Goal: Information Seeking & Learning: Learn about a topic

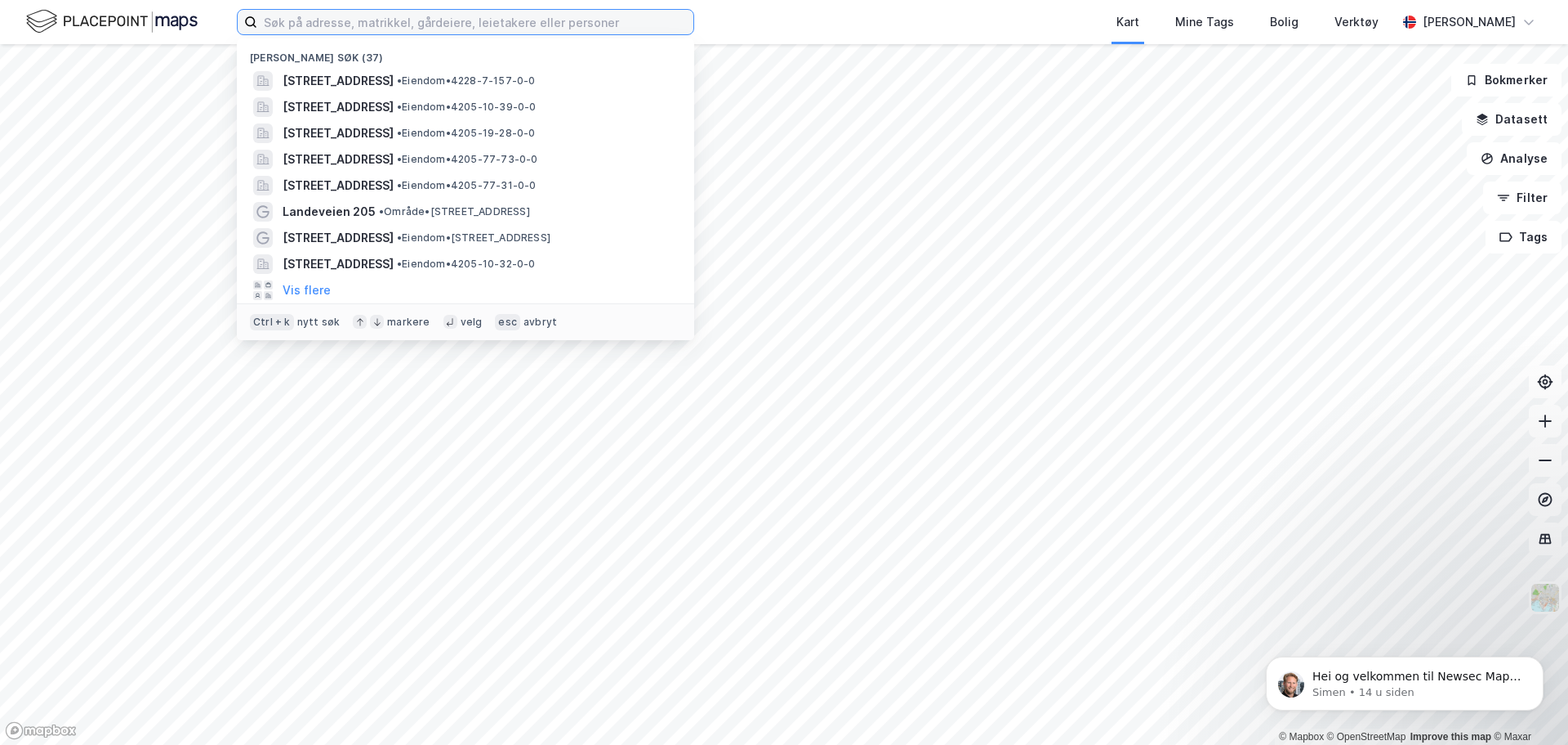
click at [366, 18] on input at bounding box center [476, 22] width 436 height 25
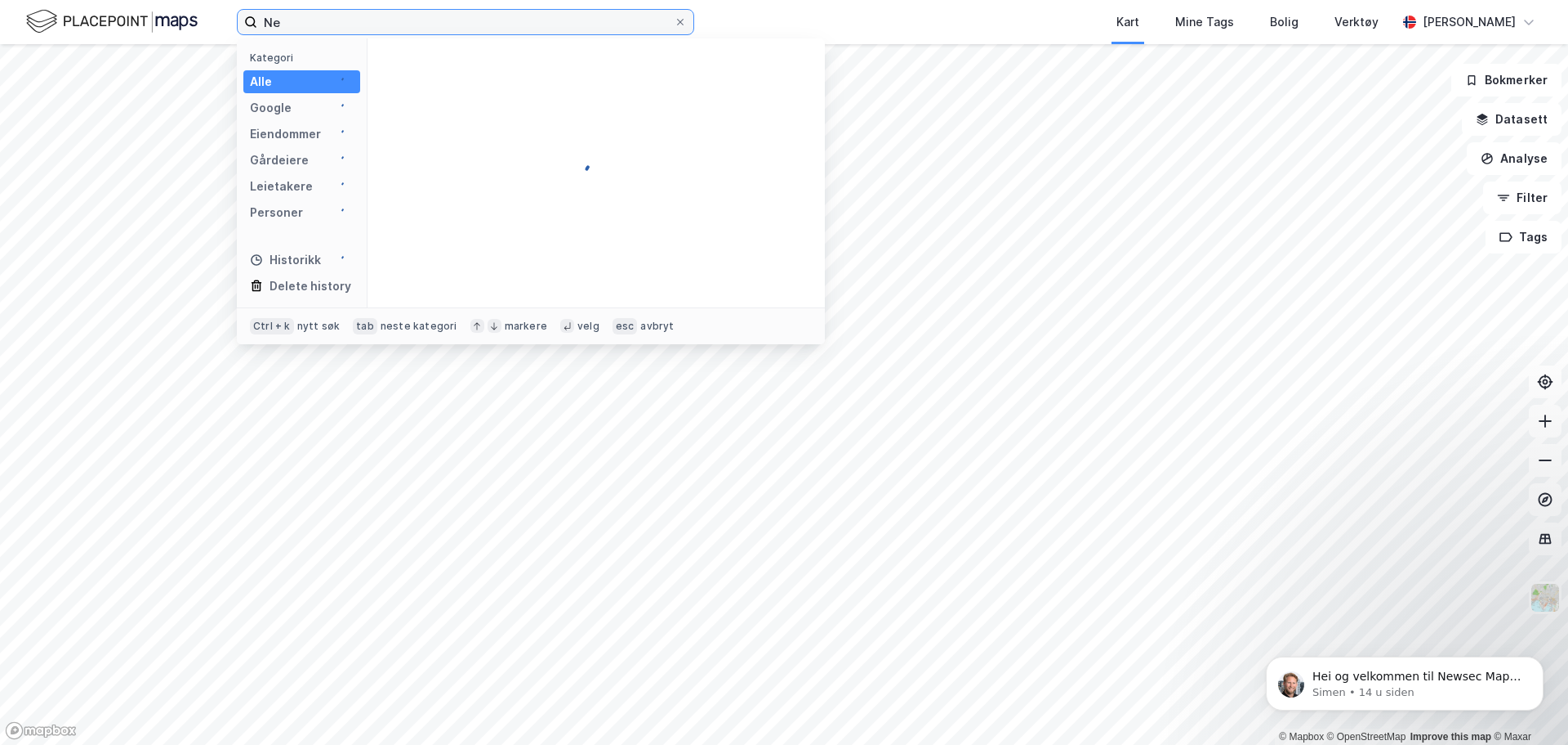
type input "N"
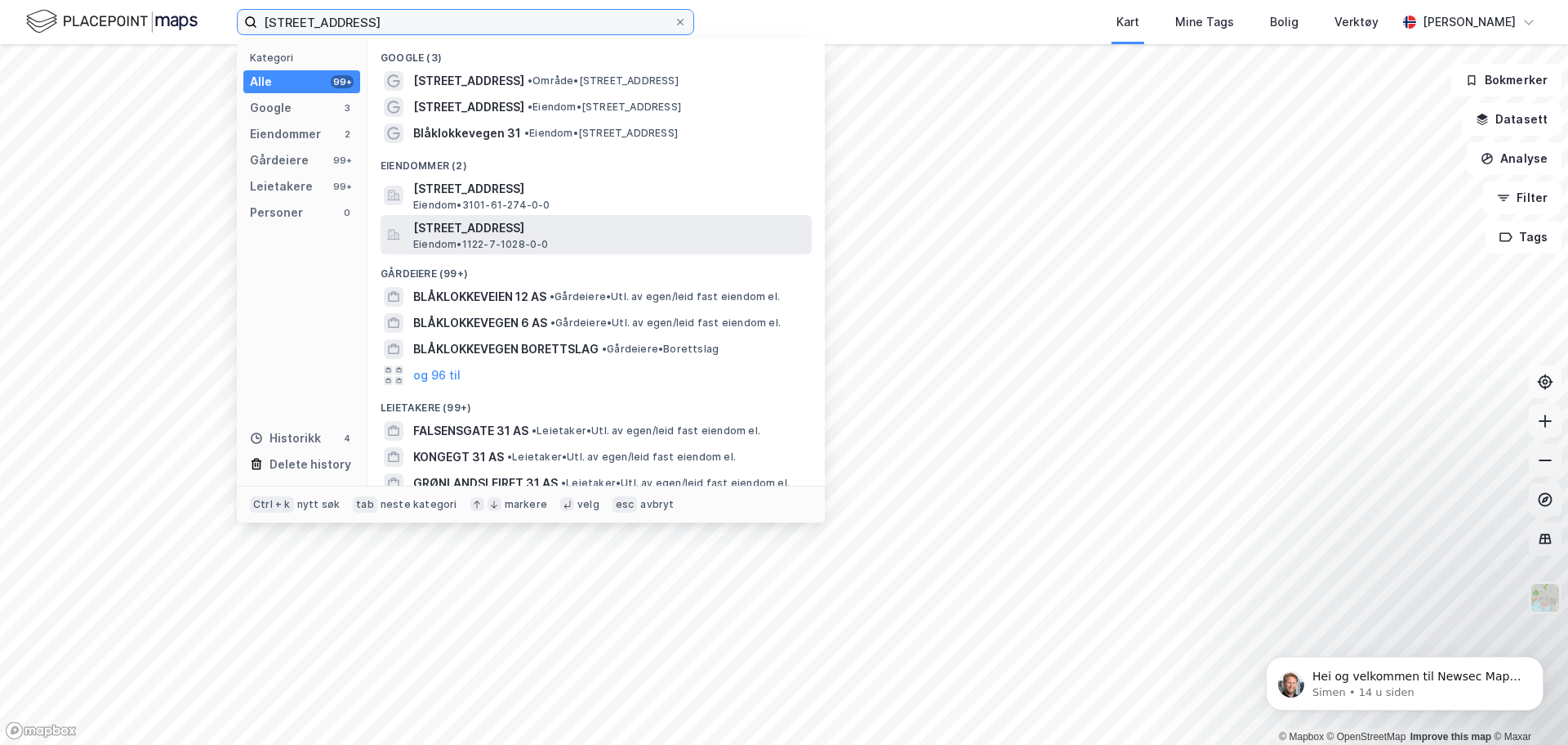
type input "[STREET_ADDRESS]"
click at [499, 218] on span "[STREET_ADDRESS]" at bounding box center [610, 228] width 392 height 19
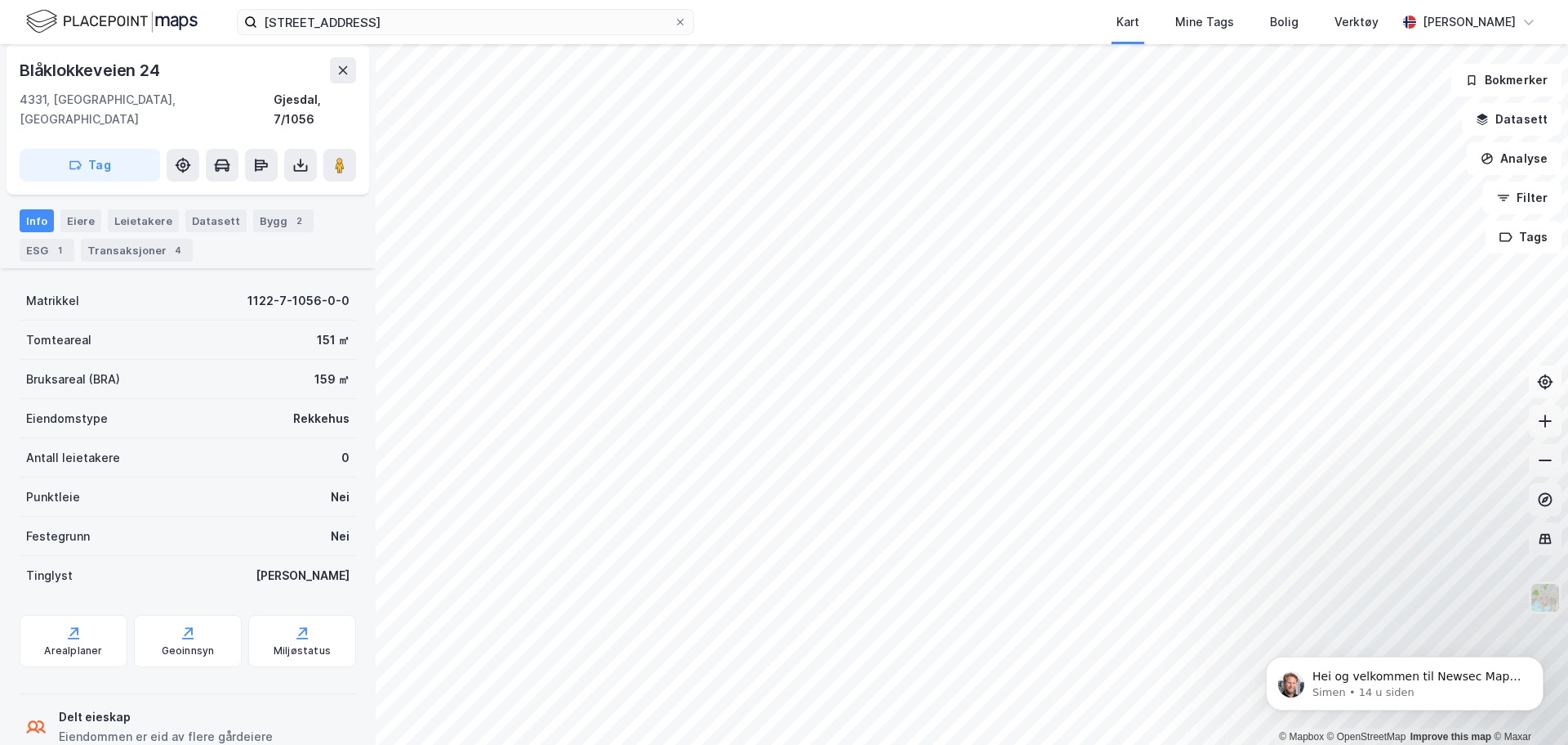
scroll to position [161, 0]
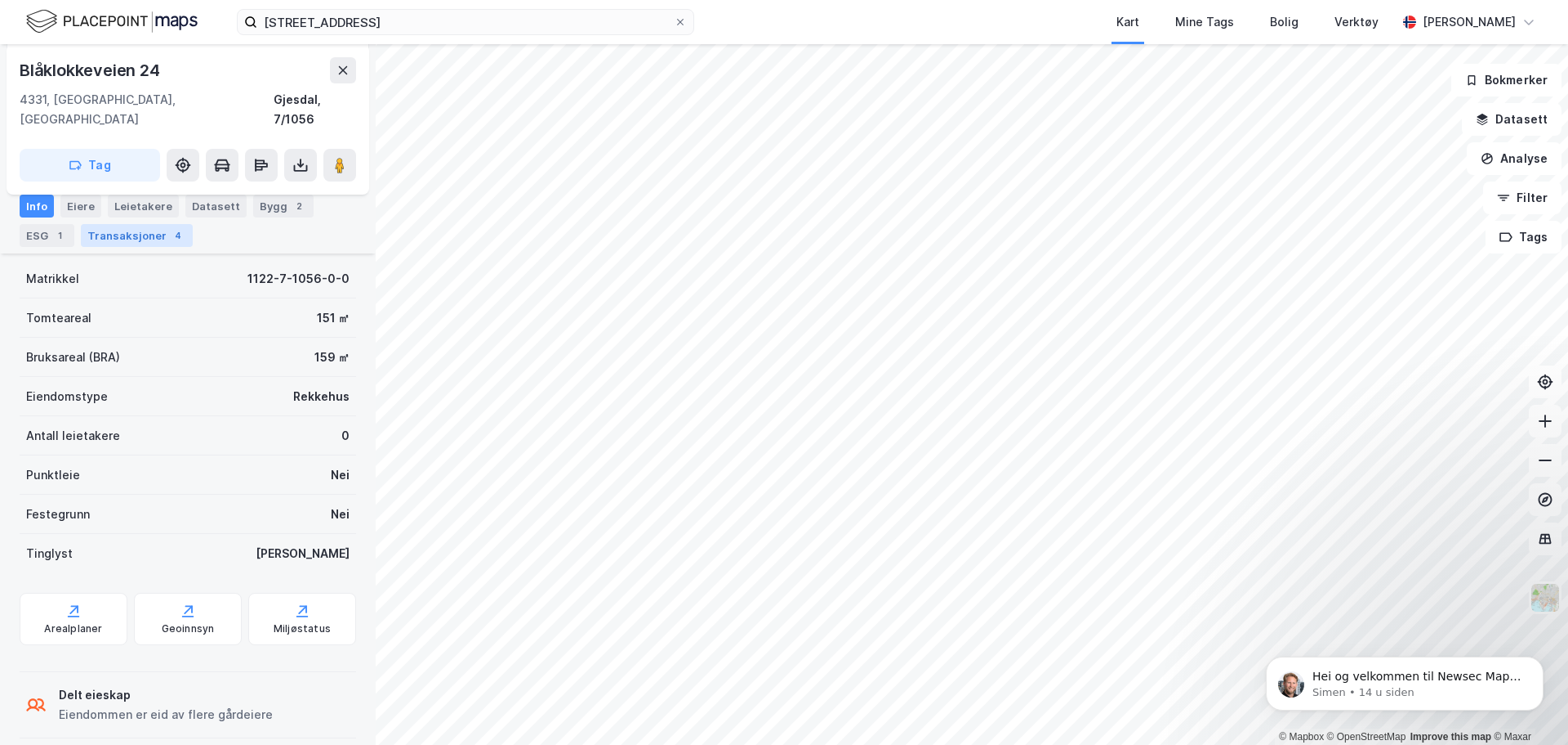
click at [146, 234] on div "Transaksjoner 4" at bounding box center [137, 235] width 112 height 23
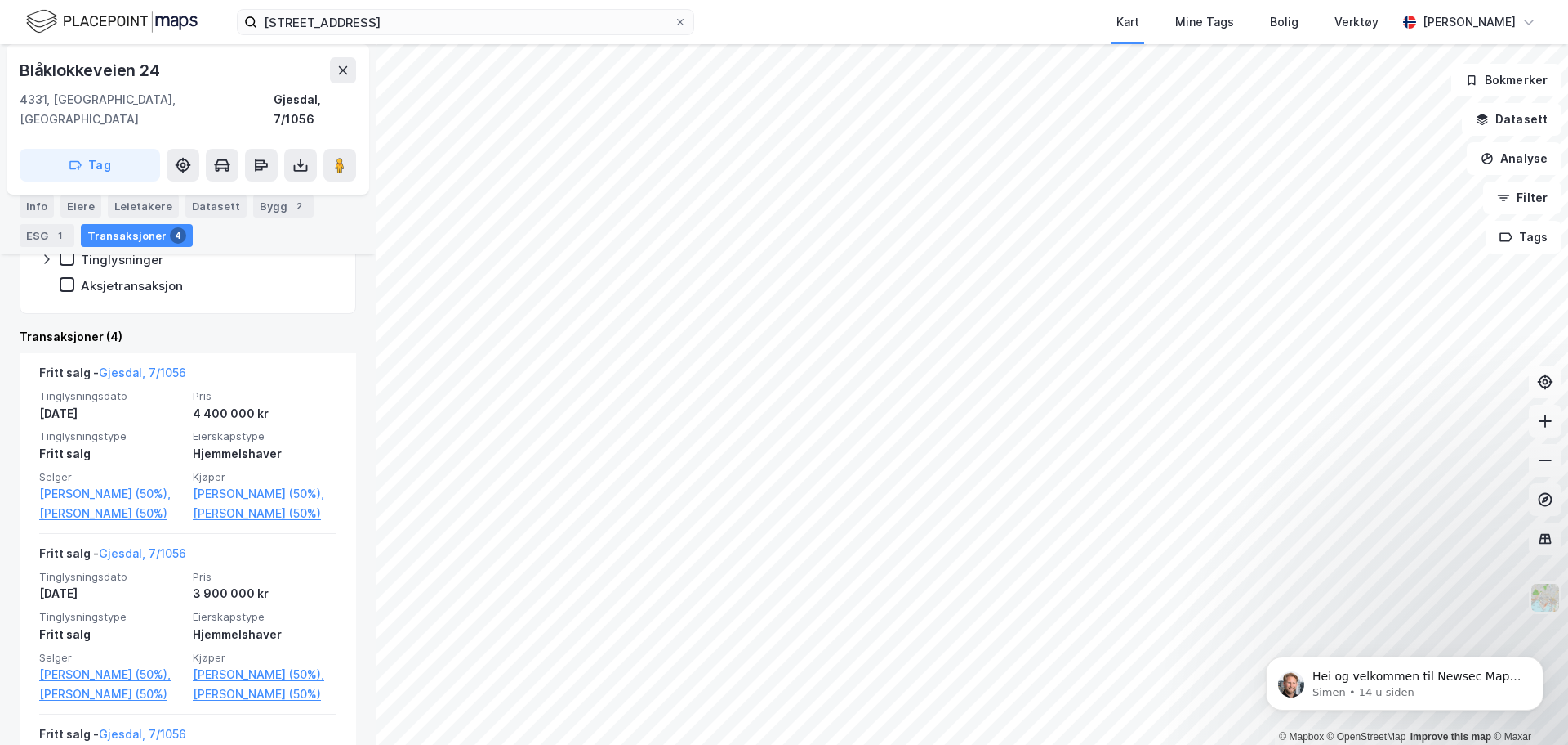
scroll to position [433, 0]
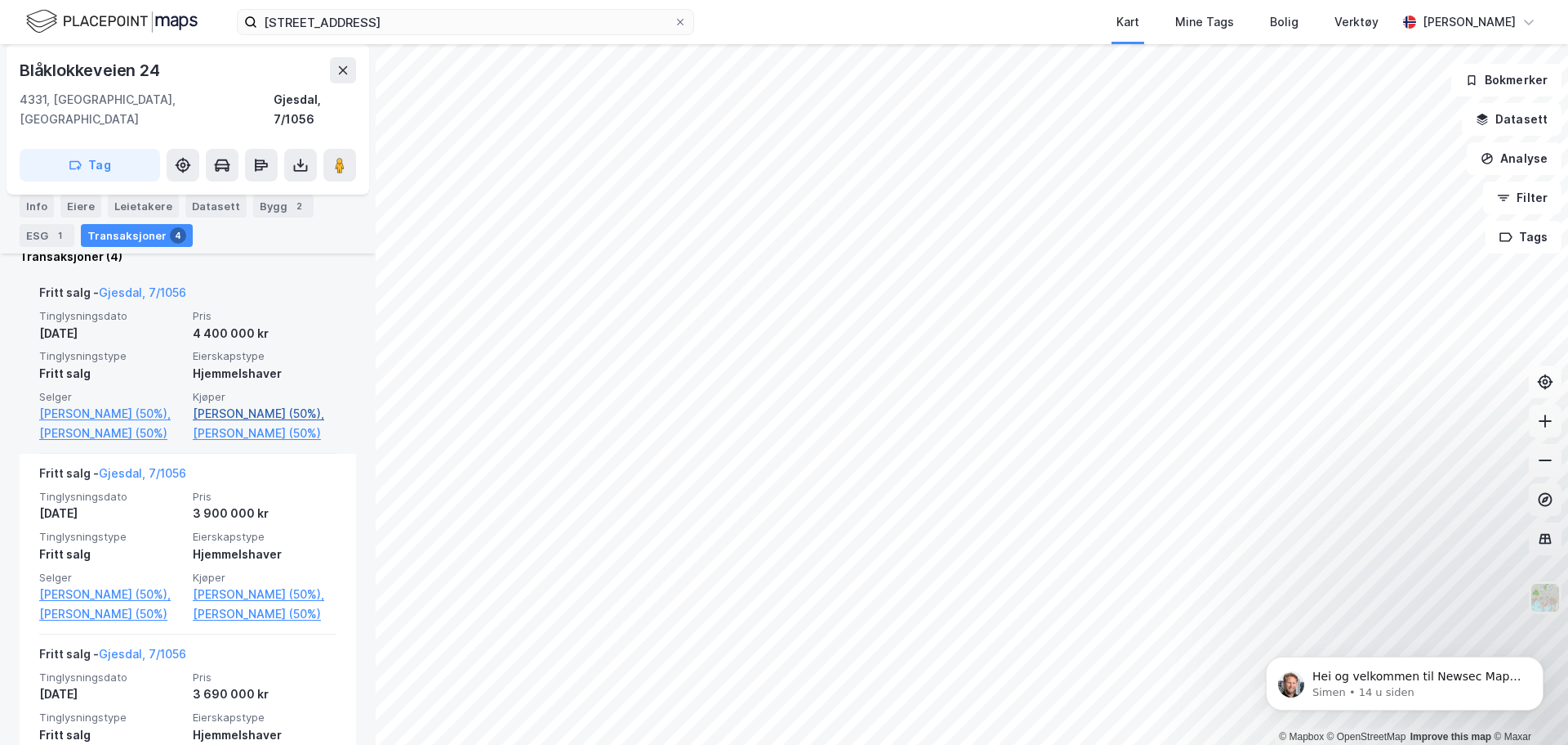
click at [283, 404] on link "[PERSON_NAME] (50%)," at bounding box center [264, 413] width 144 height 19
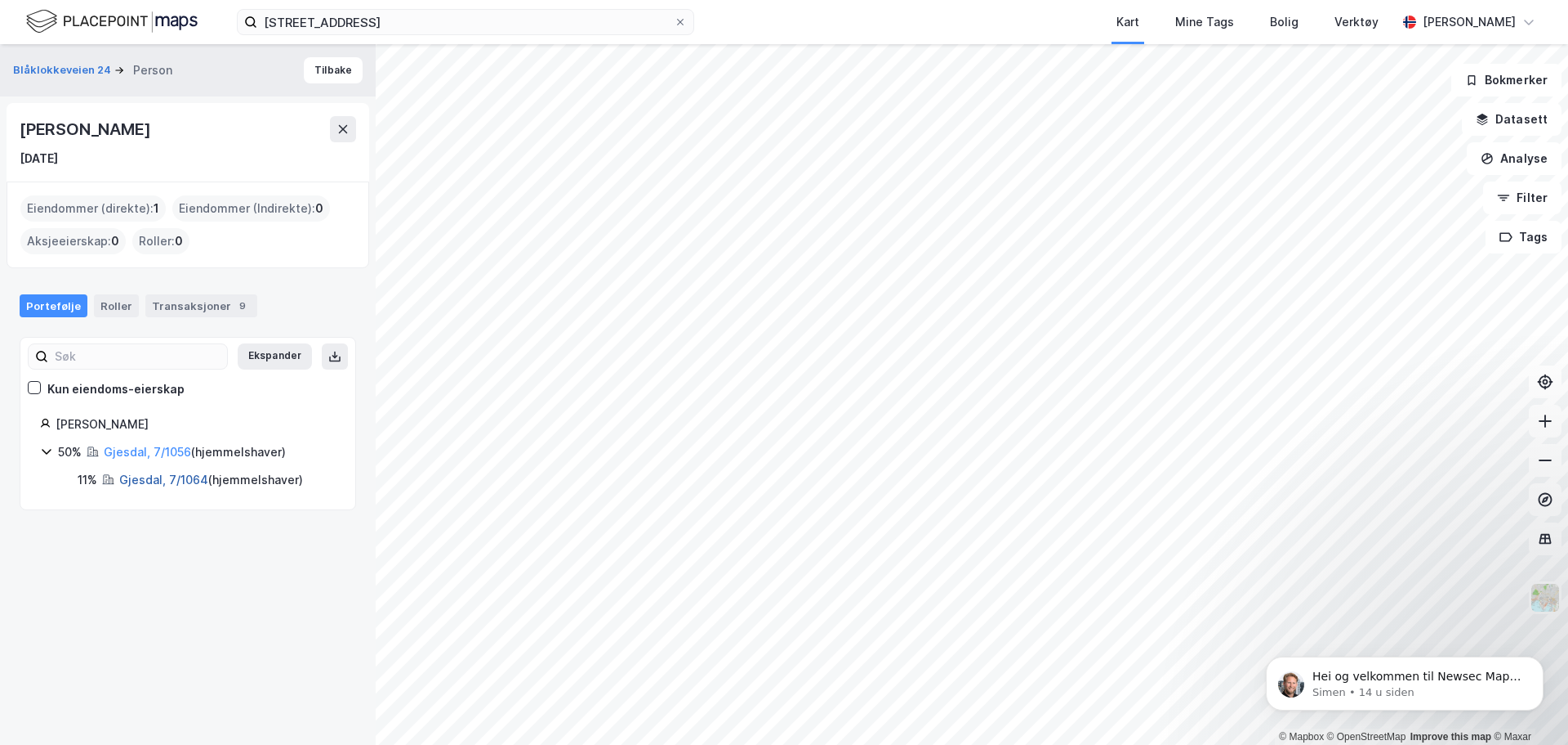
click at [147, 482] on link "Gjesdal, 7/1064" at bounding box center [163, 479] width 89 height 14
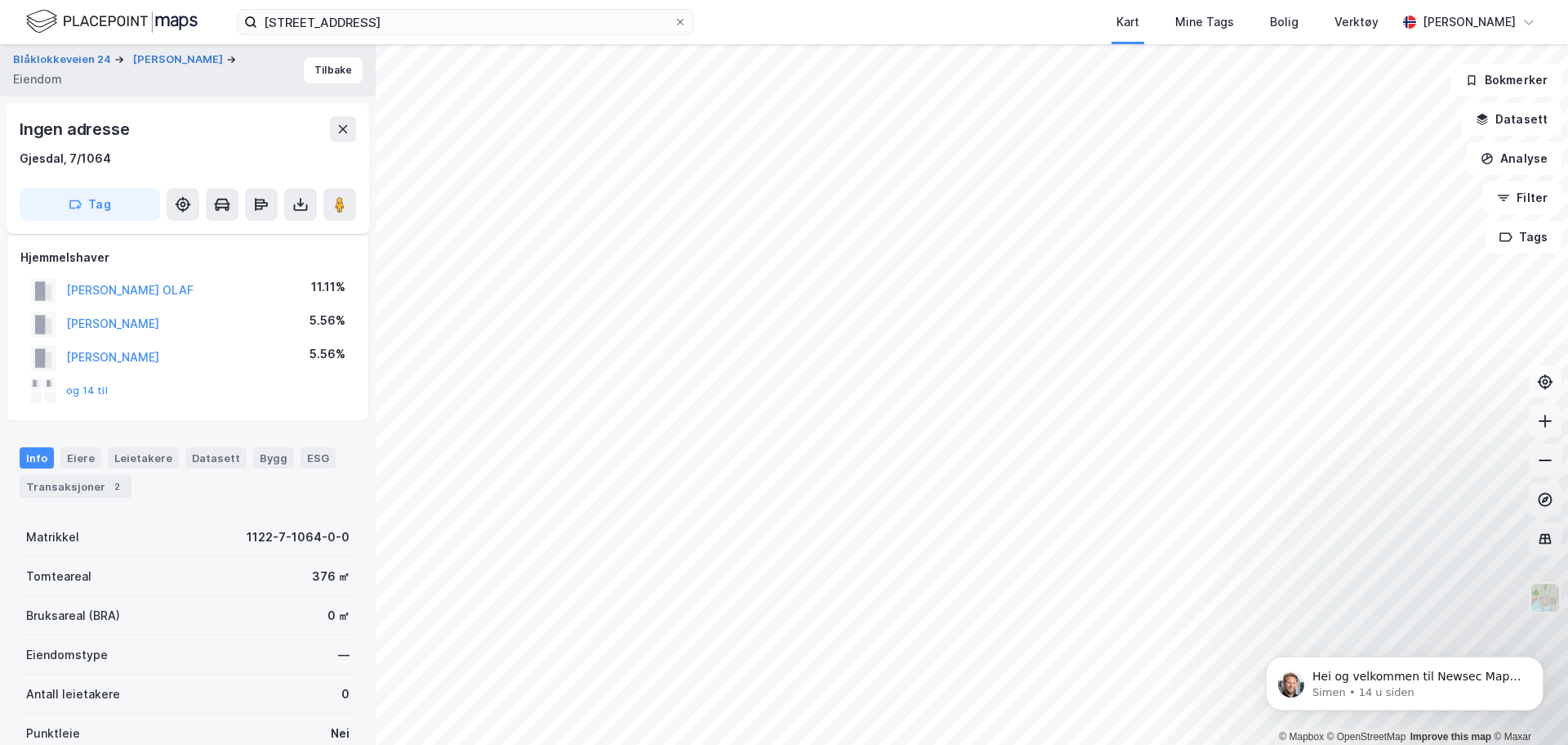
scroll to position [278, 0]
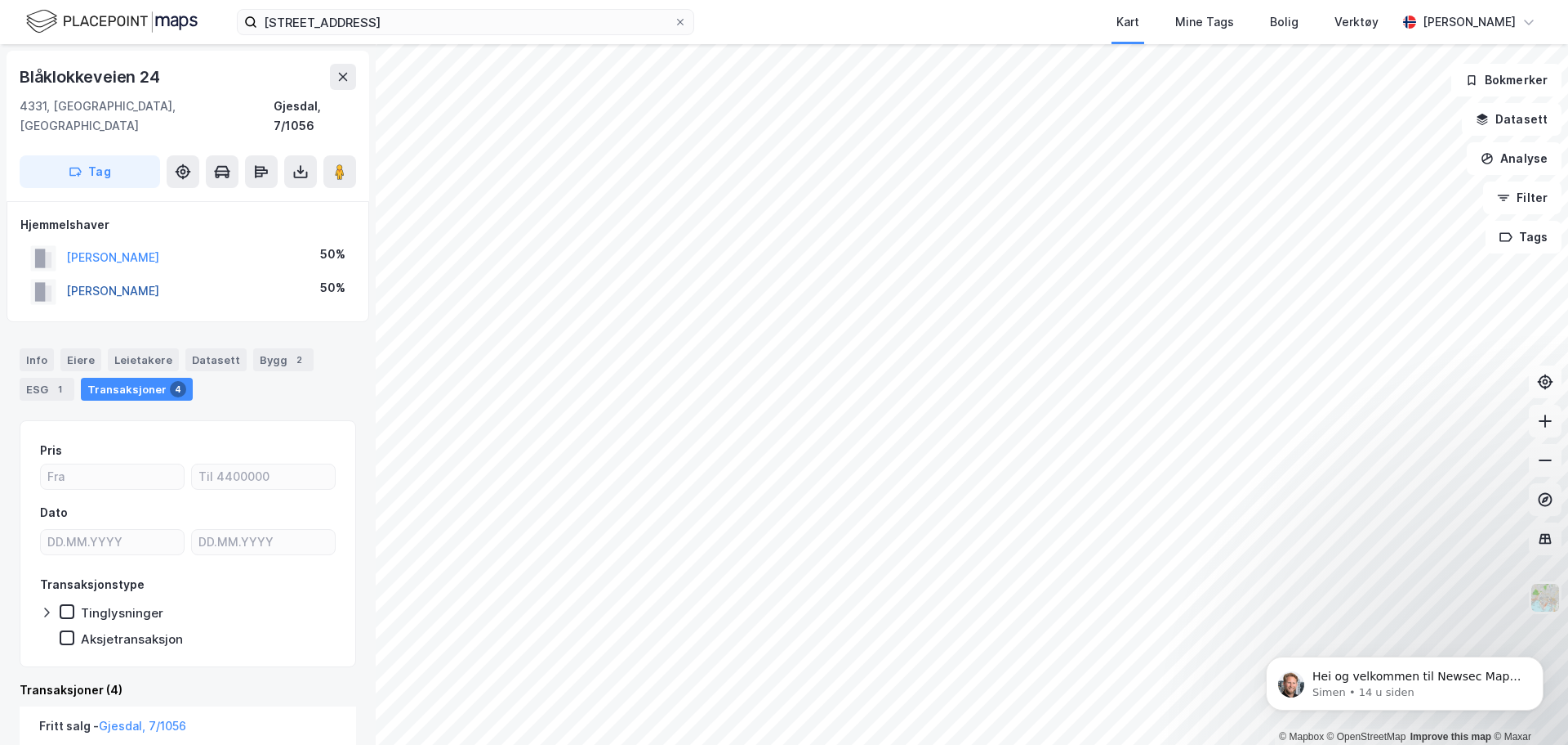
click at [0, 0] on button "[PERSON_NAME]" at bounding box center [0, 0] width 0 height 0
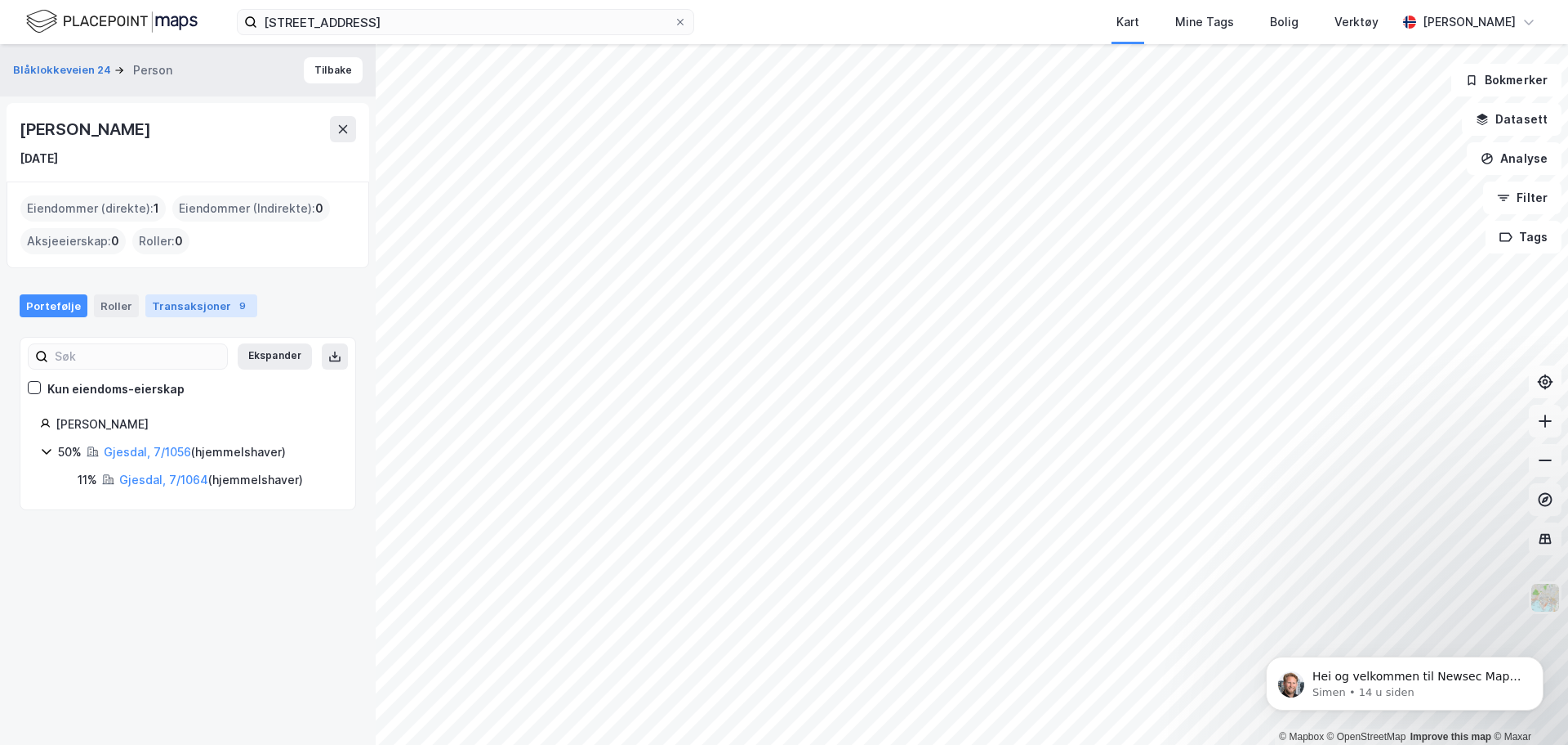
click at [169, 310] on div "Transaksjoner 9" at bounding box center [202, 306] width 112 height 23
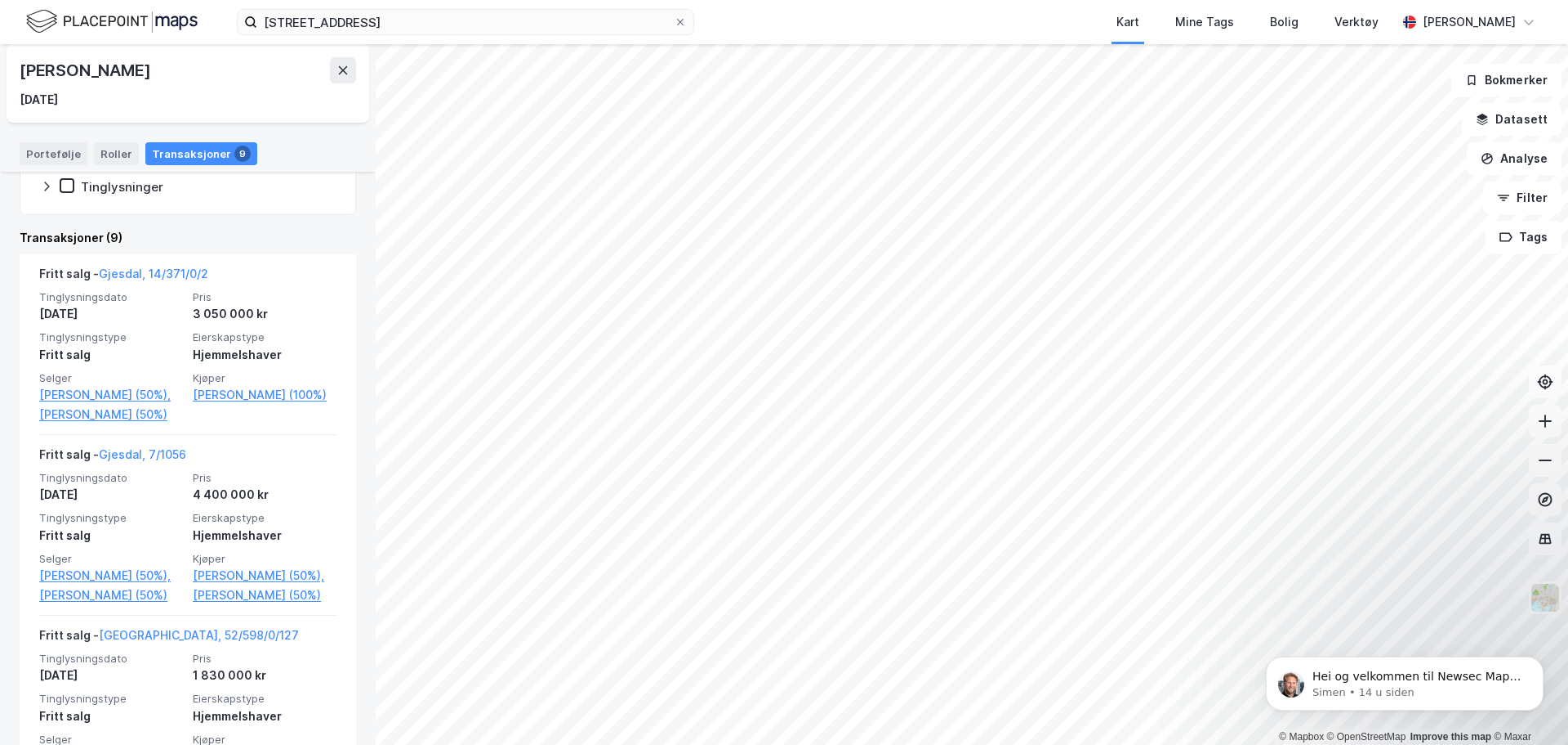
scroll to position [341, 0]
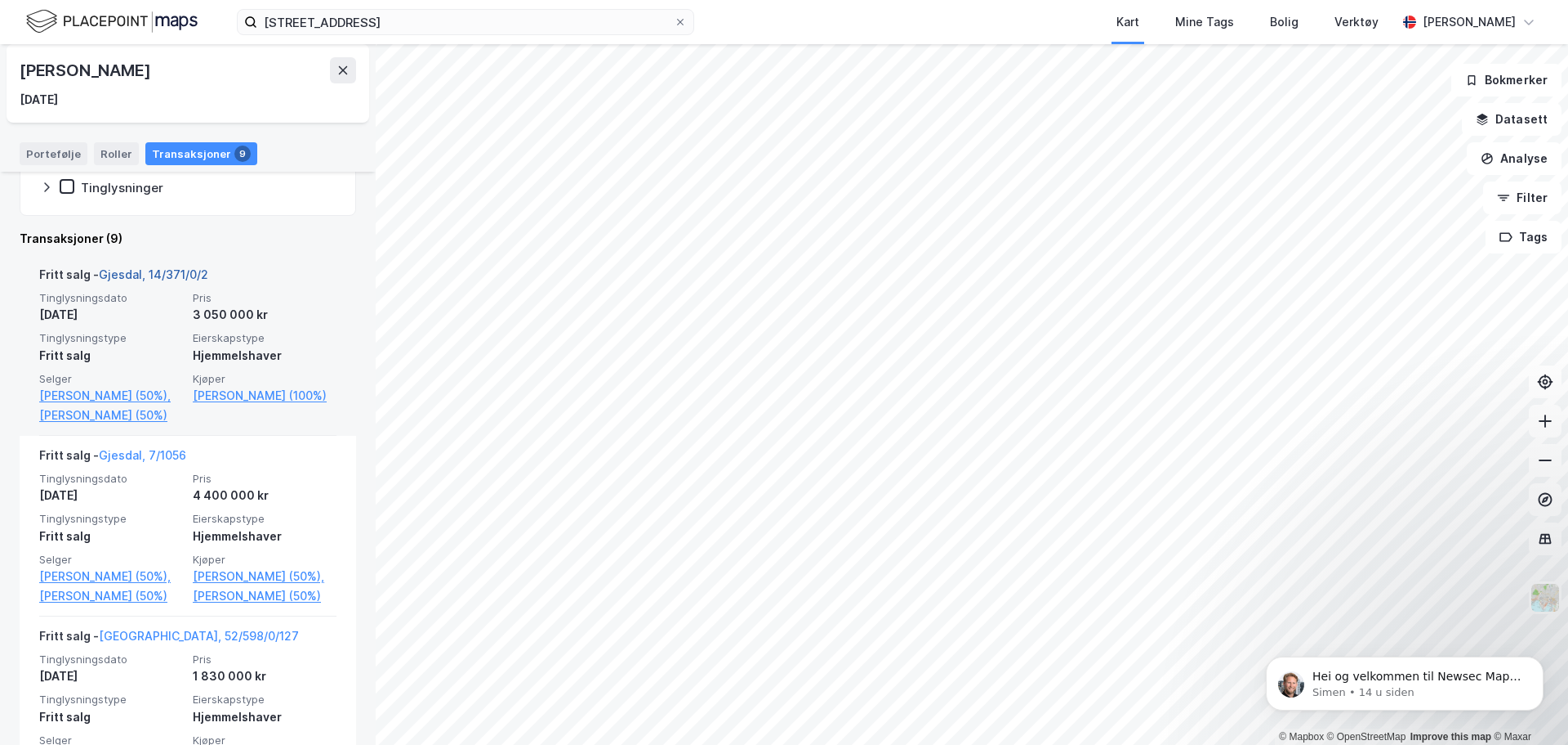
click at [185, 272] on link "Gjesdal, 14/371/0/2" at bounding box center [153, 273] width 109 height 14
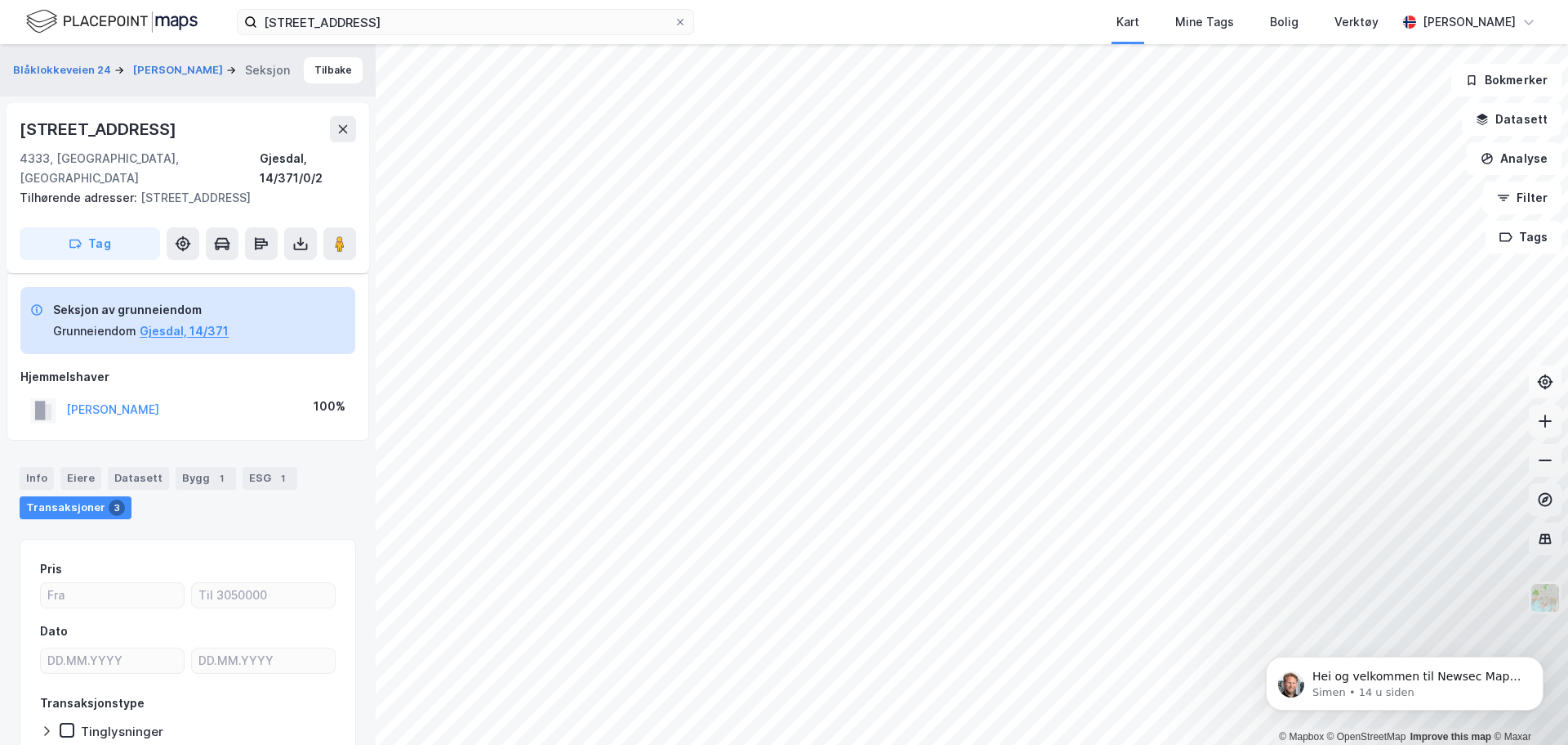
scroll to position [80, 0]
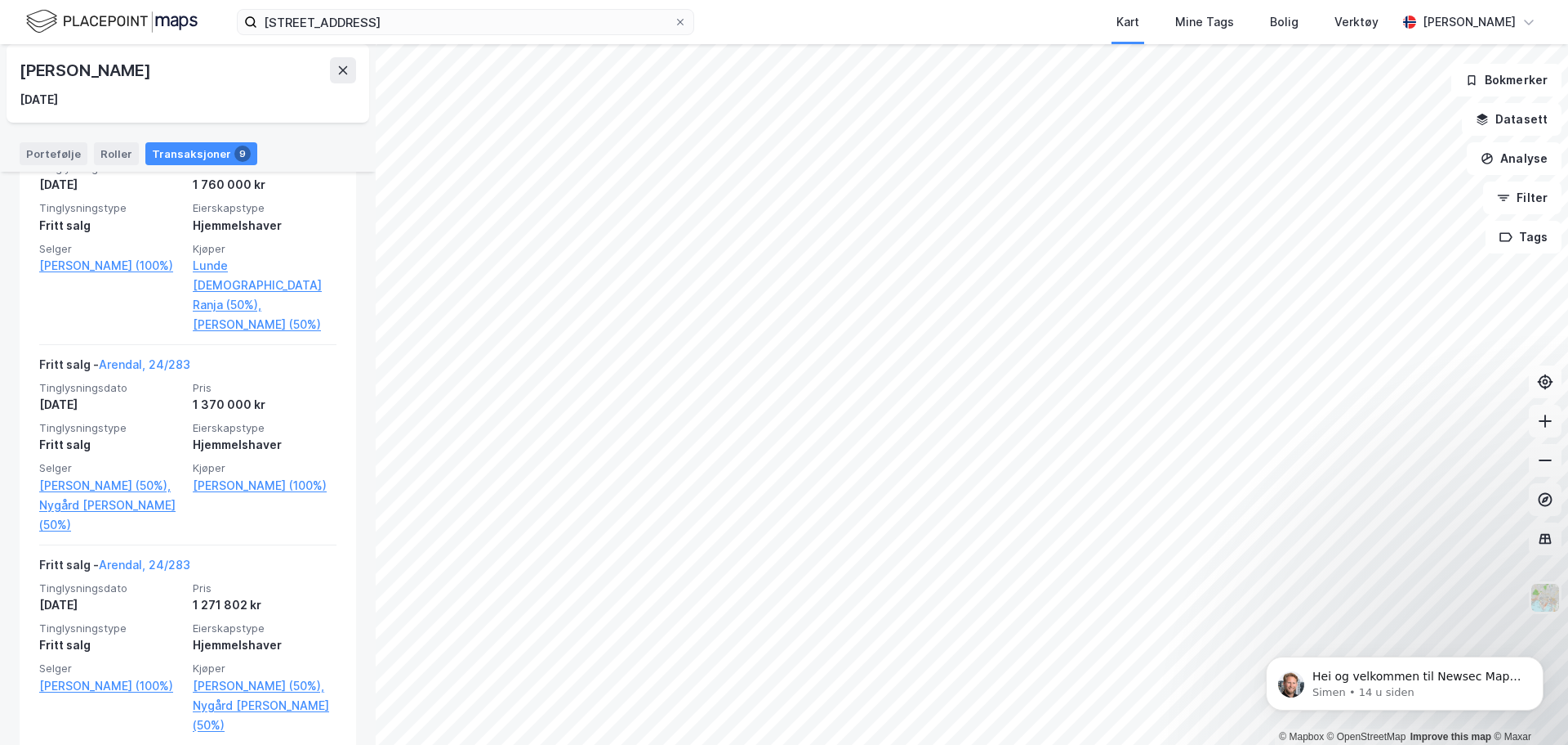
scroll to position [1614, 0]
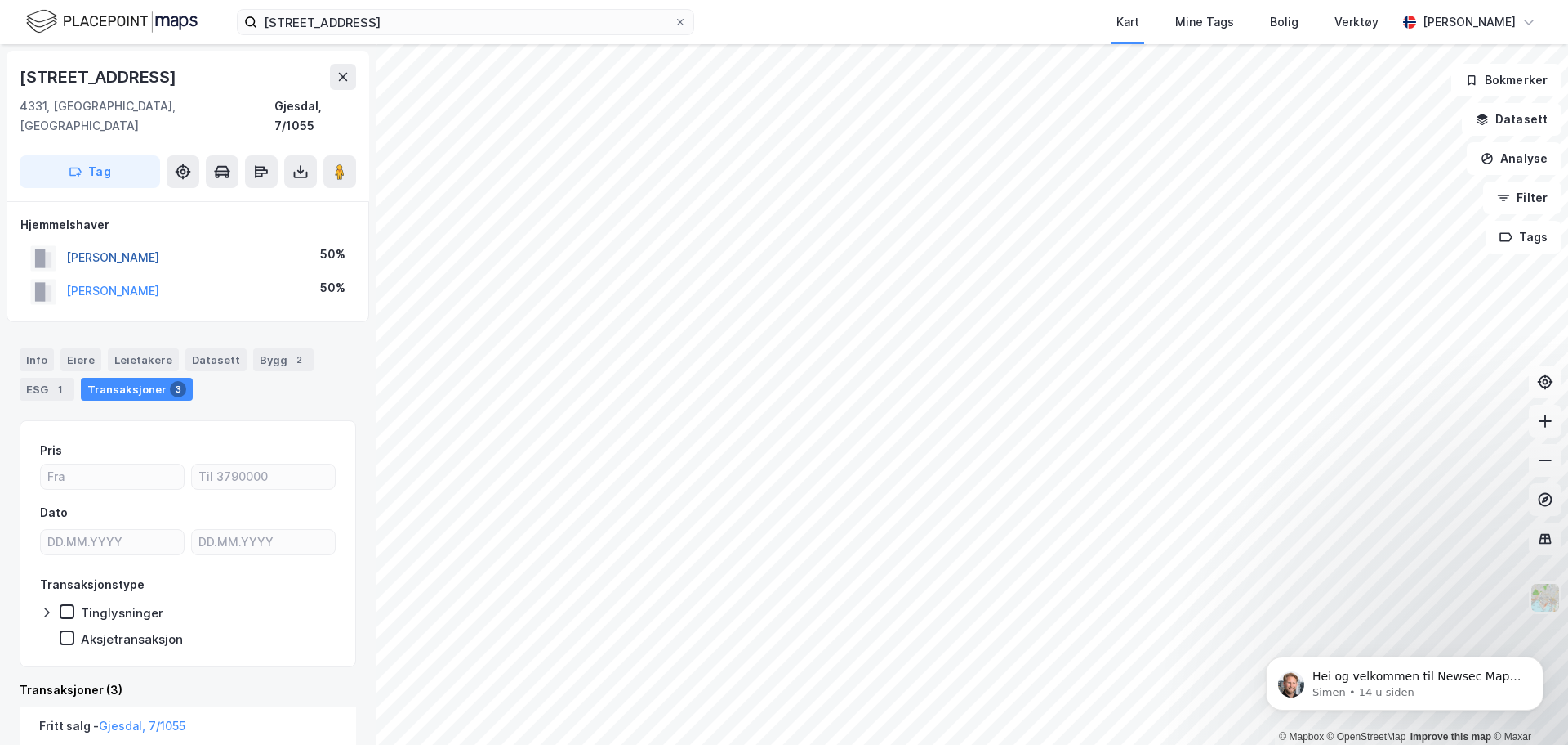
click at [0, 0] on button "[PERSON_NAME]" at bounding box center [0, 0] width 0 height 0
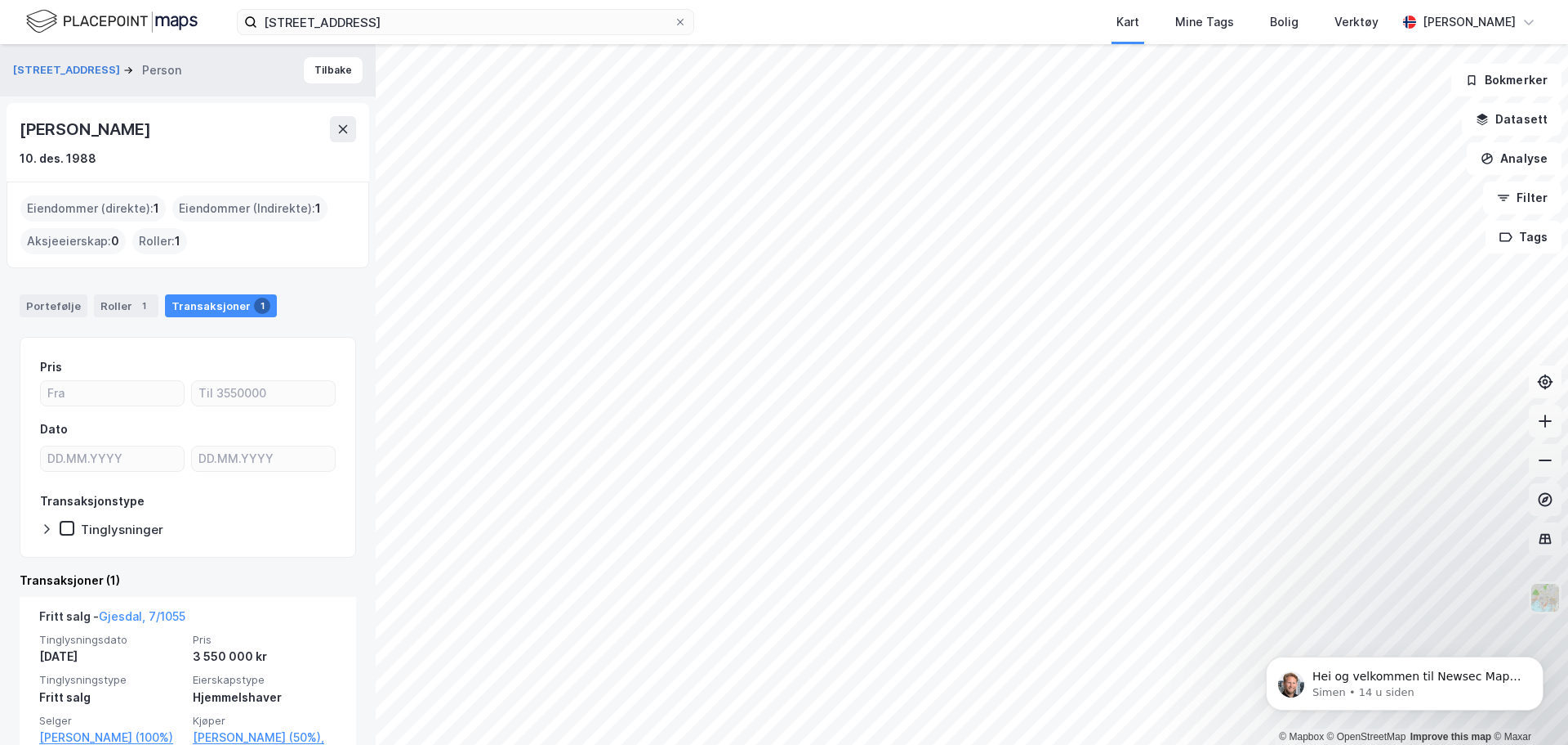
scroll to position [72, 0]
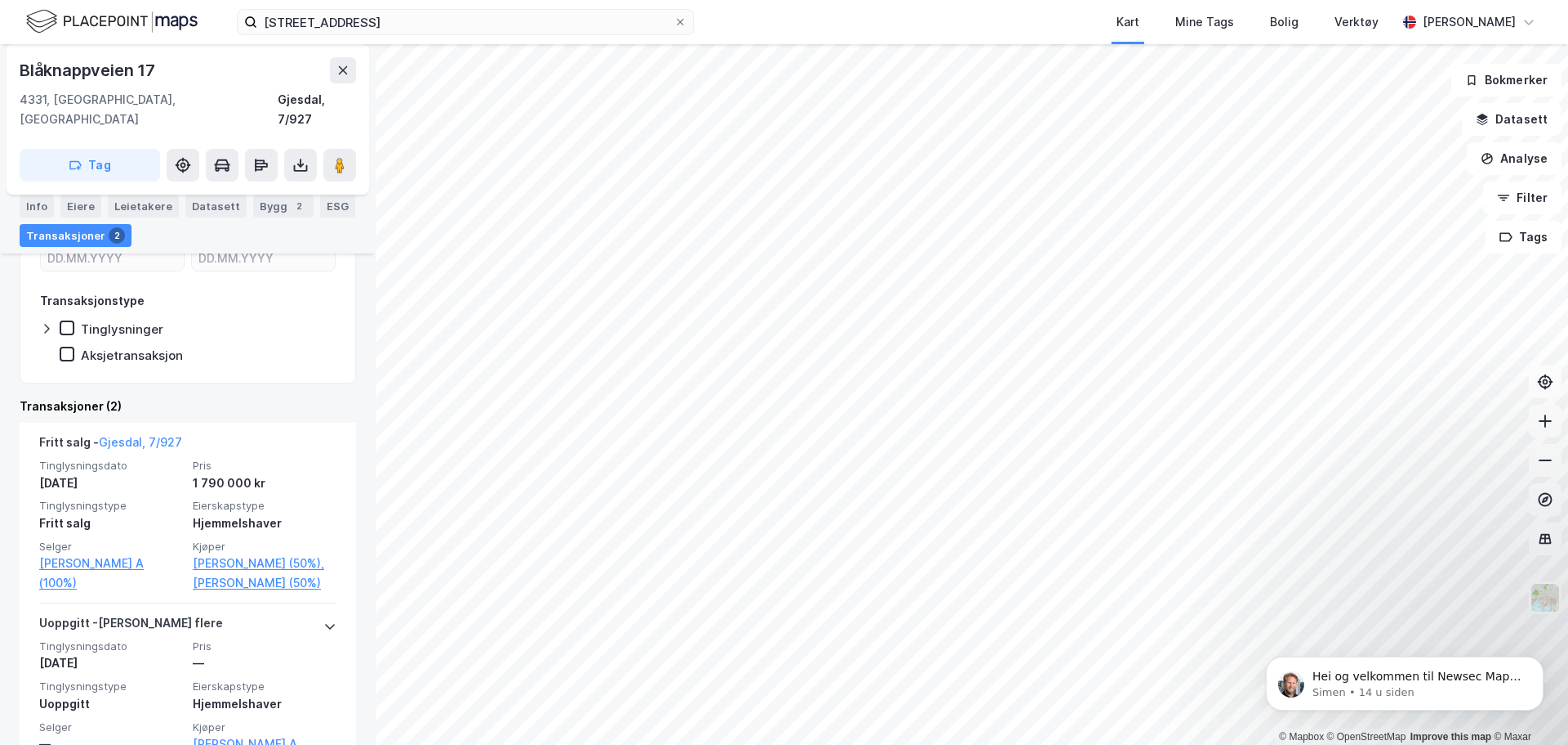
scroll to position [303, 0]
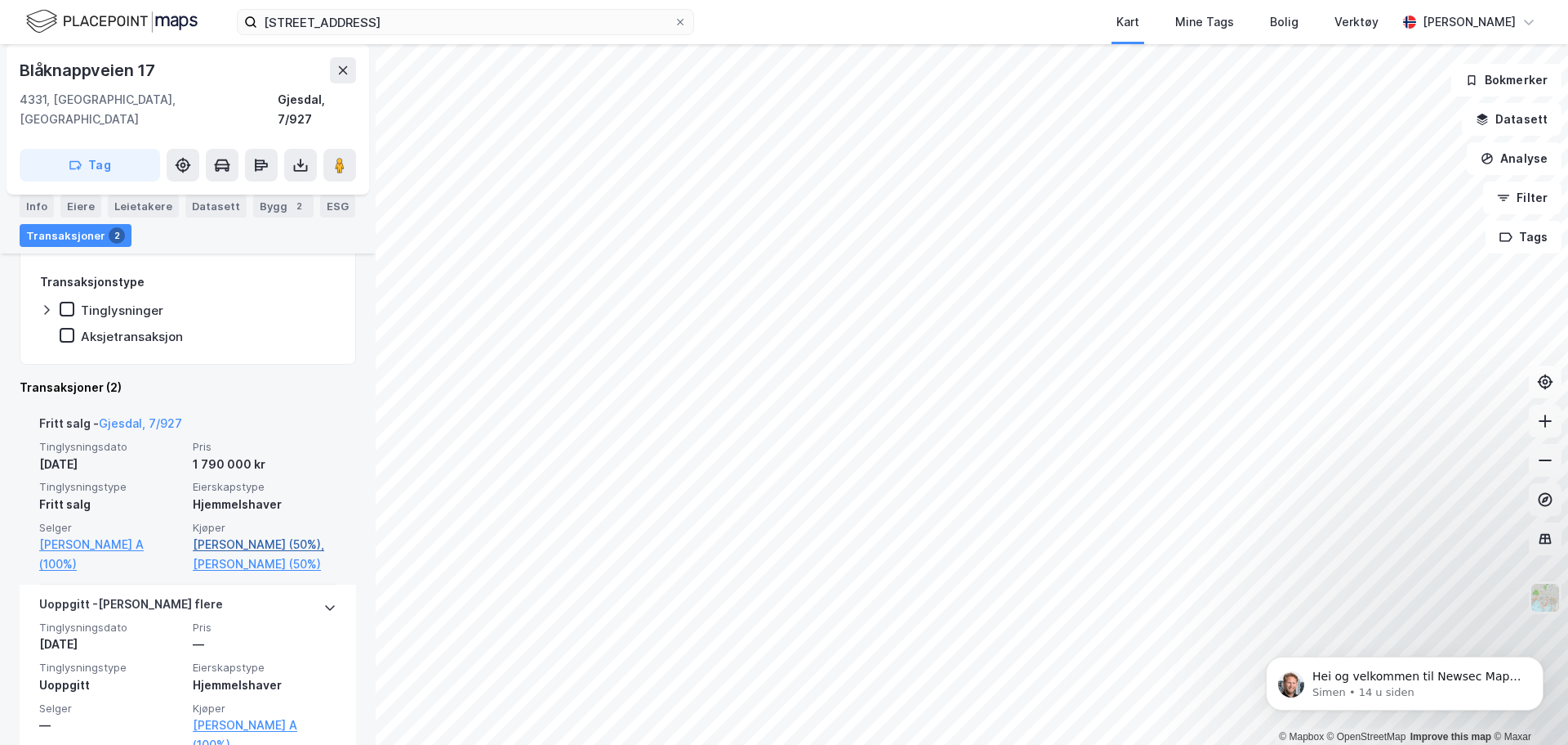
click at [231, 535] on link "[PERSON_NAME] (50%)," at bounding box center [264, 544] width 144 height 19
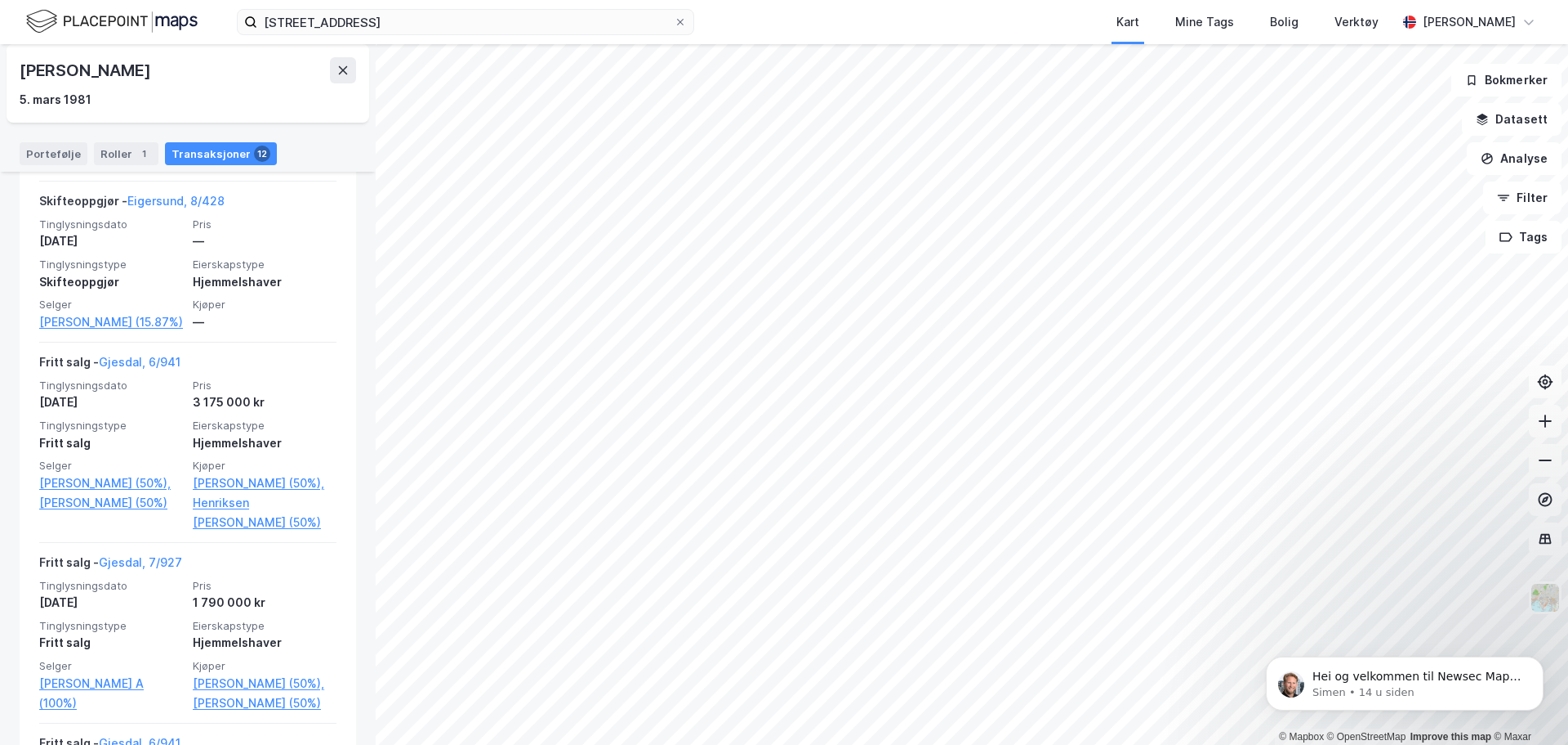
scroll to position [902, 0]
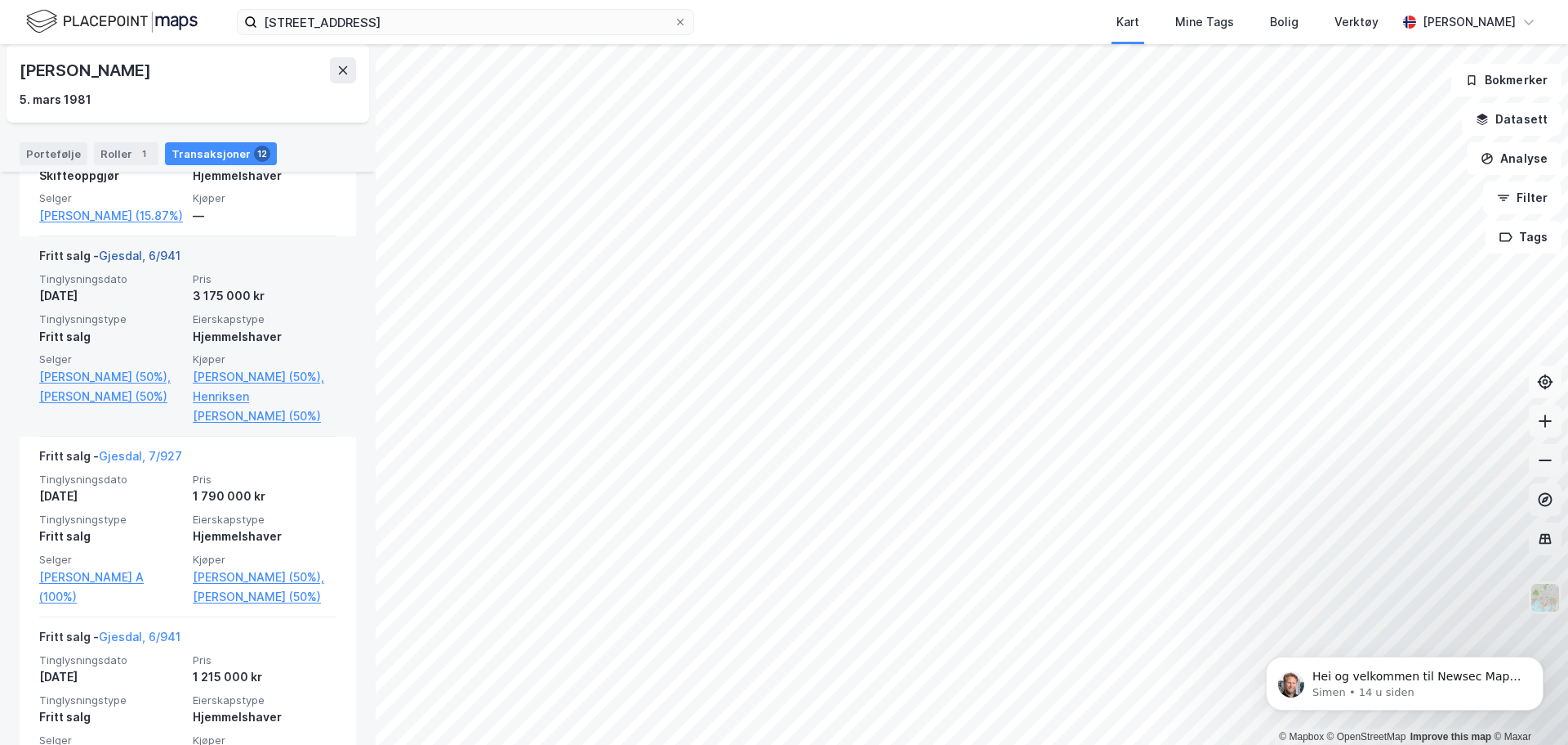
click at [121, 262] on link "Gjesdal, 6/941" at bounding box center [139, 255] width 82 height 14
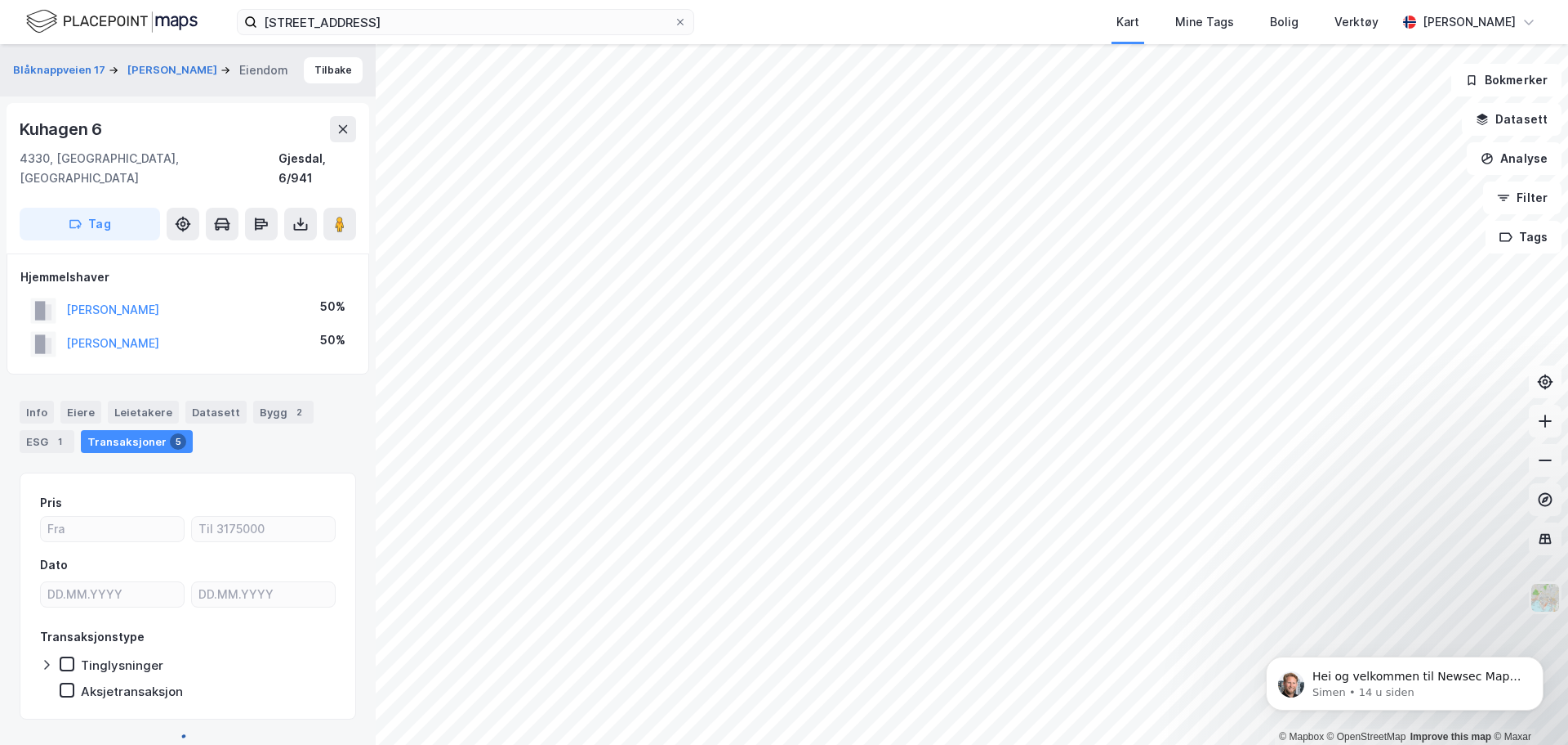
scroll to position [14, 0]
